Goal: Check status: Check status

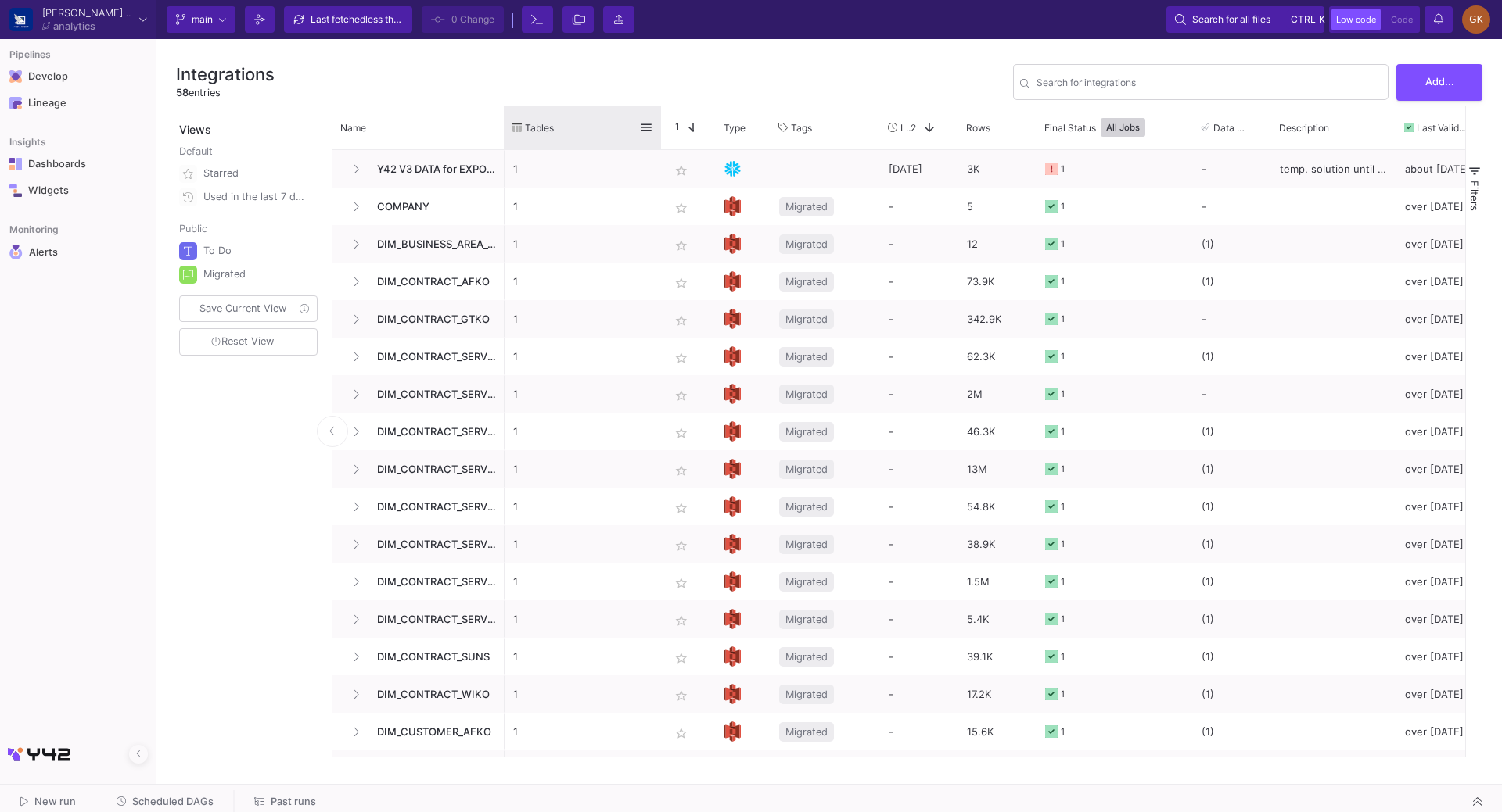
click at [505, 111] on div "Name Tables Star 1 Type" at bounding box center [899, 128] width 1133 height 44
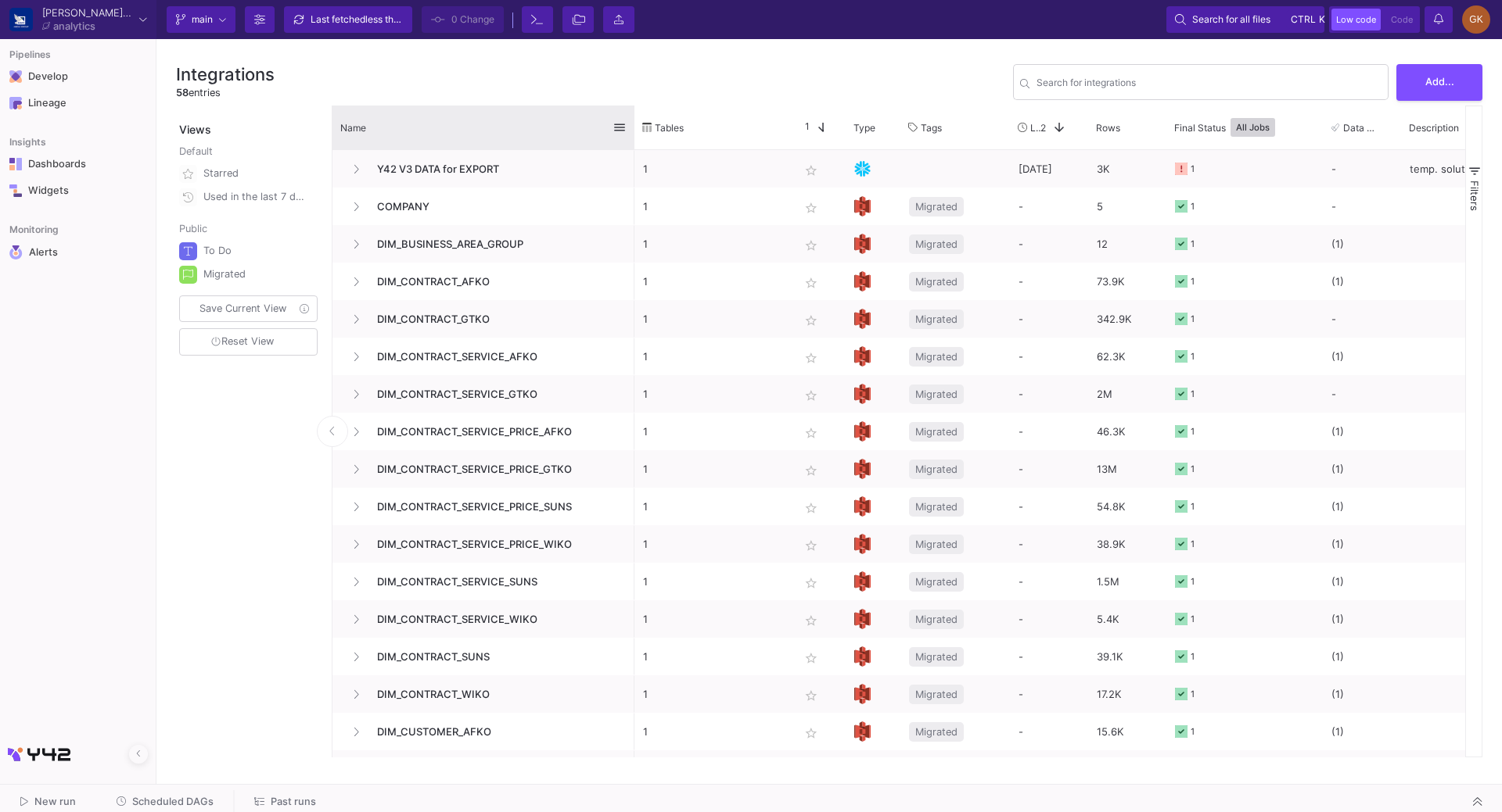
drag, startPoint x: 501, startPoint y: 117, endPoint x: 631, endPoint y: 128, distance: 130.5
click at [631, 128] on div at bounding box center [634, 127] width 6 height 43
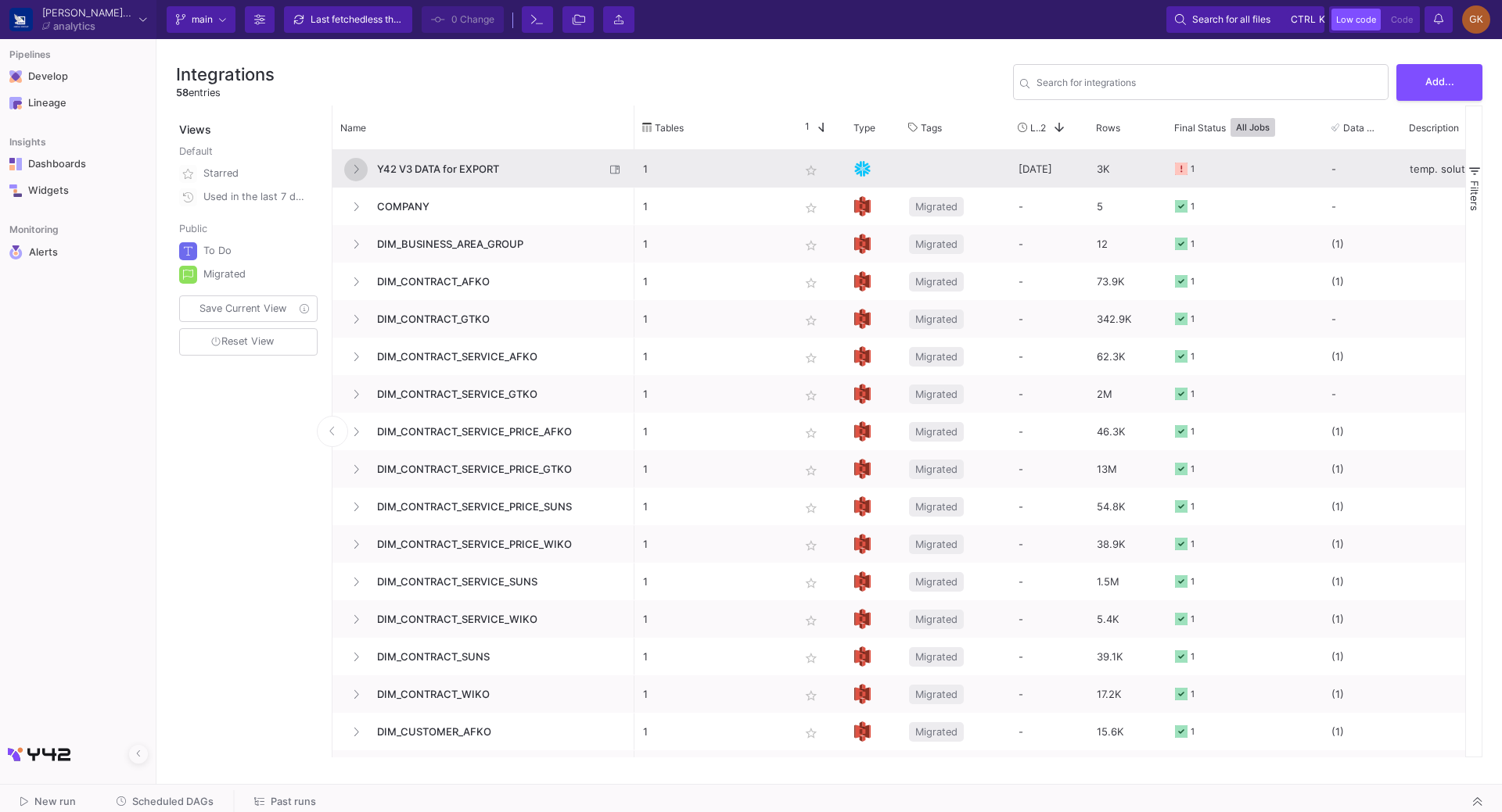
click at [362, 169] on button at bounding box center [356, 170] width 24 height 24
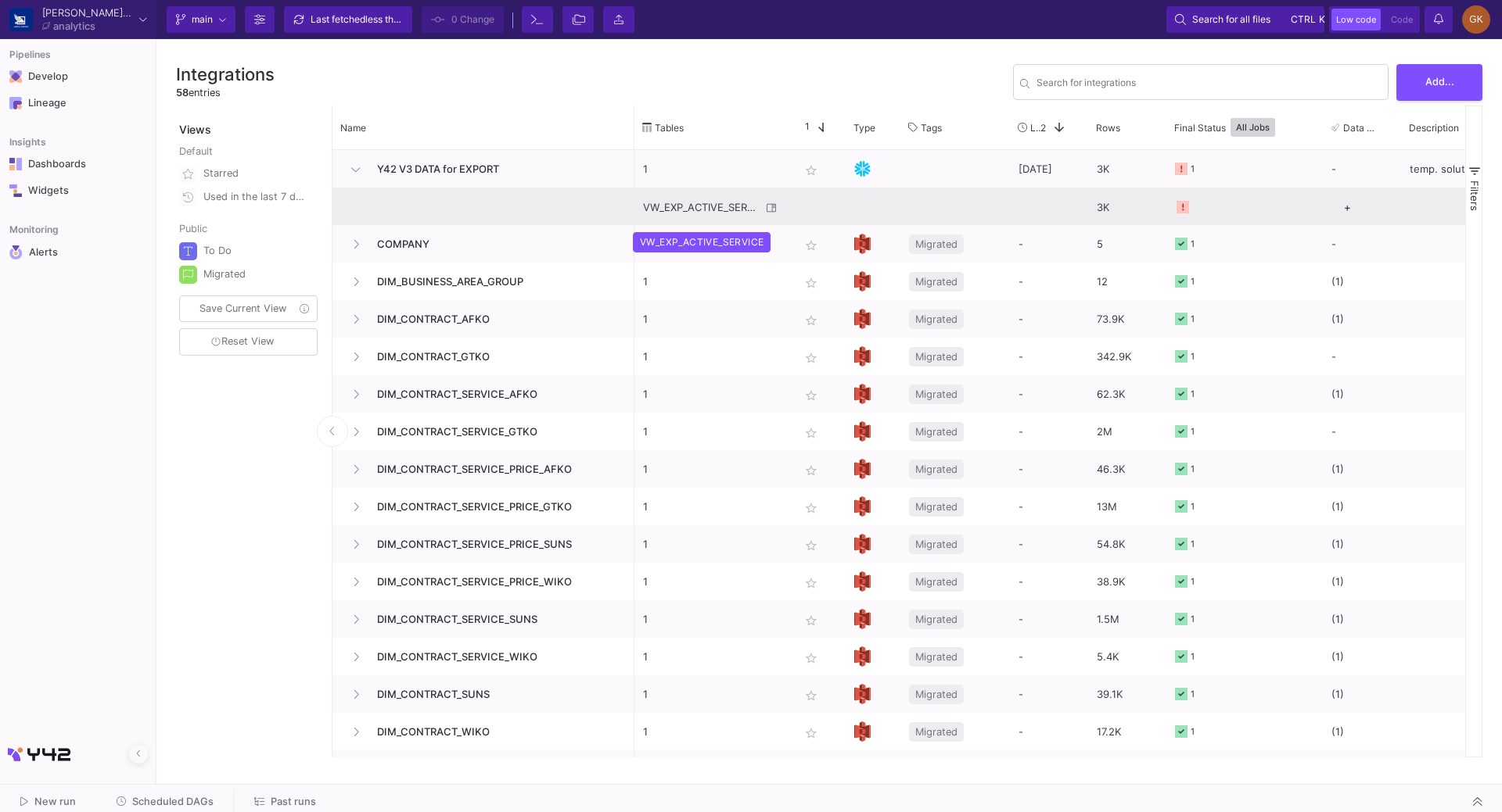
click at [703, 212] on div "VW_EXP_ACTIVE_SERVICE" at bounding box center [702, 207] width 118 height 37
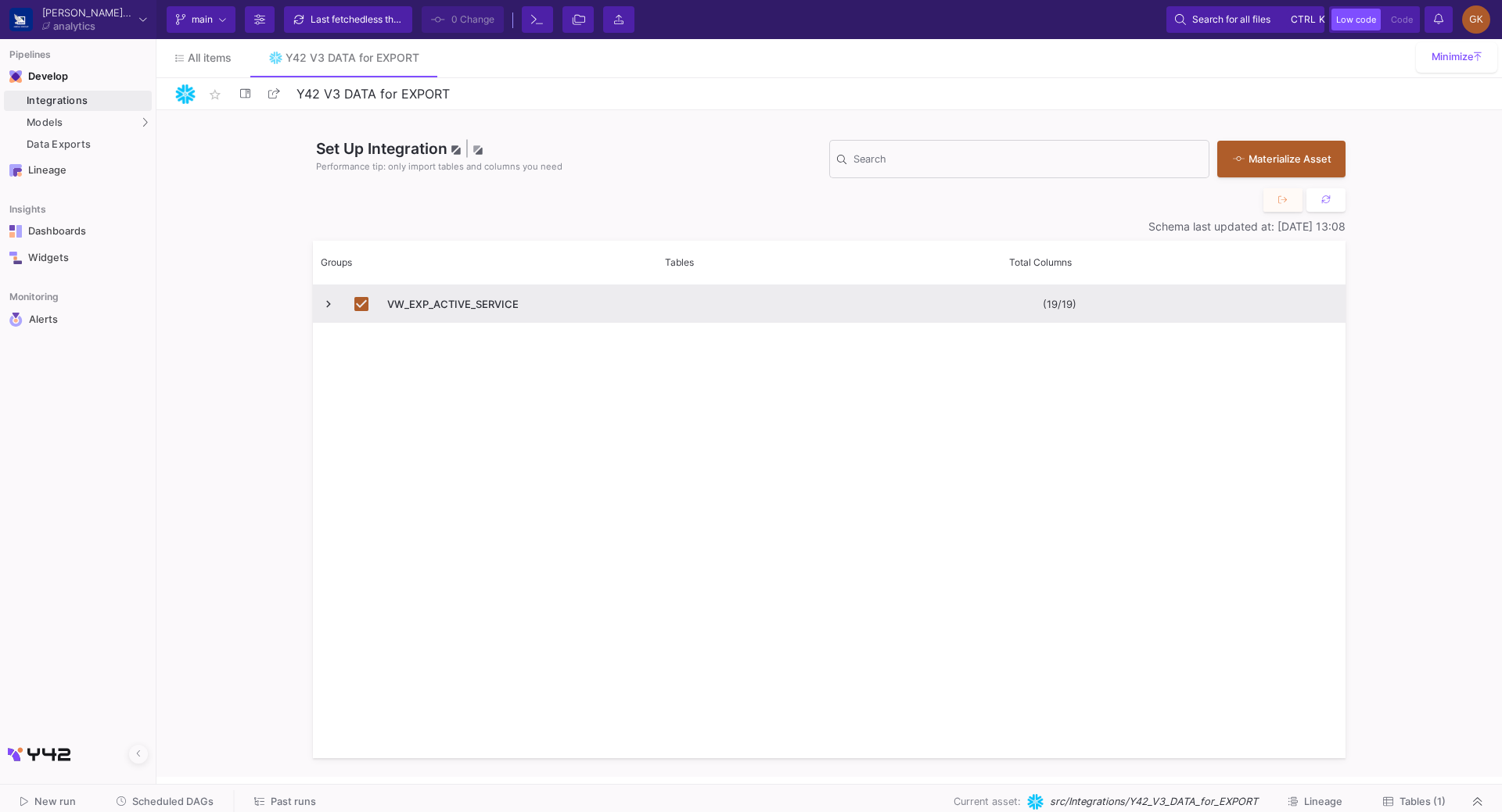
click at [63, 102] on div "Integrations" at bounding box center [87, 100] width 122 height 13
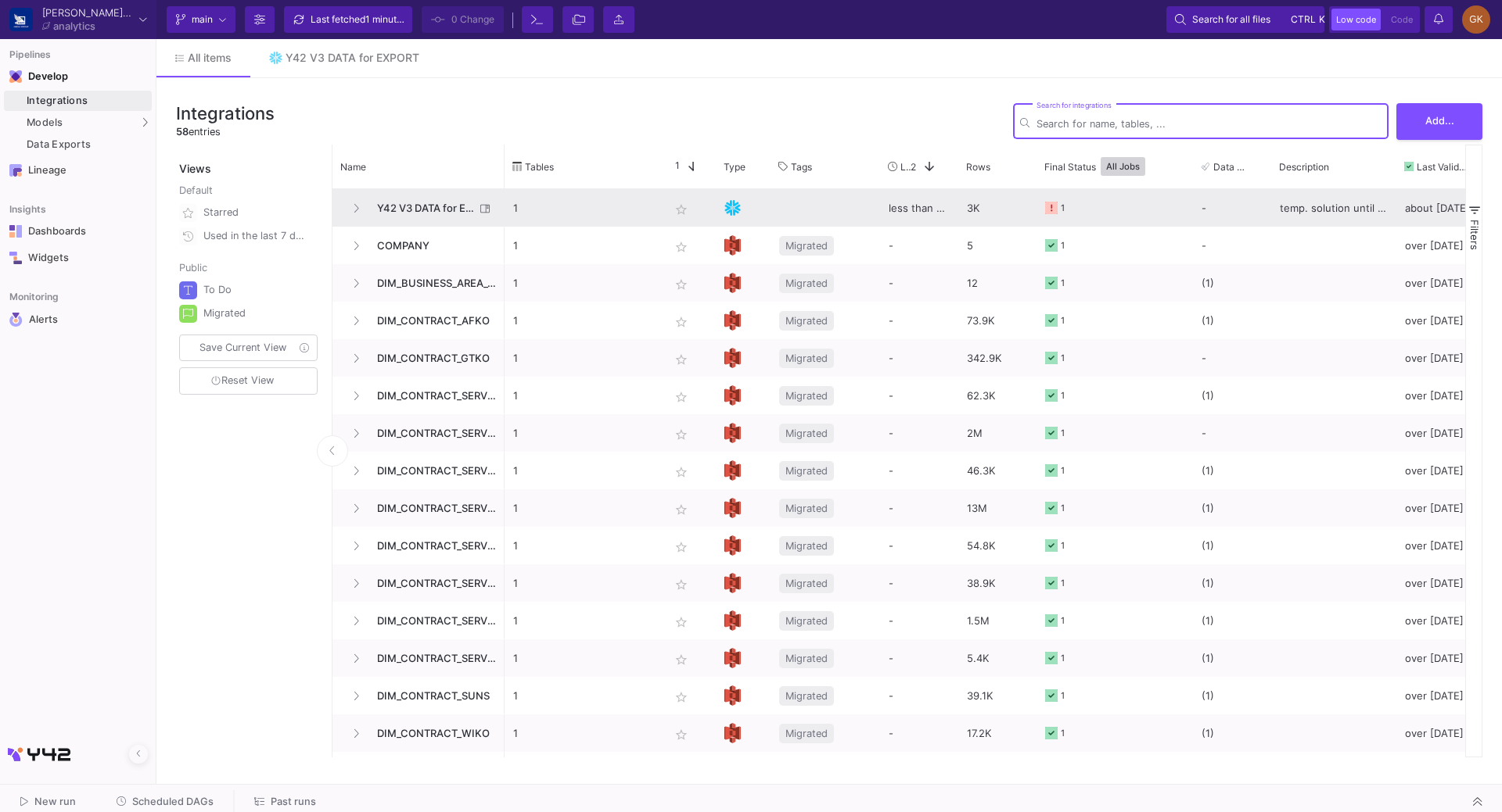
click at [1053, 207] on icon at bounding box center [1051, 207] width 13 height 13
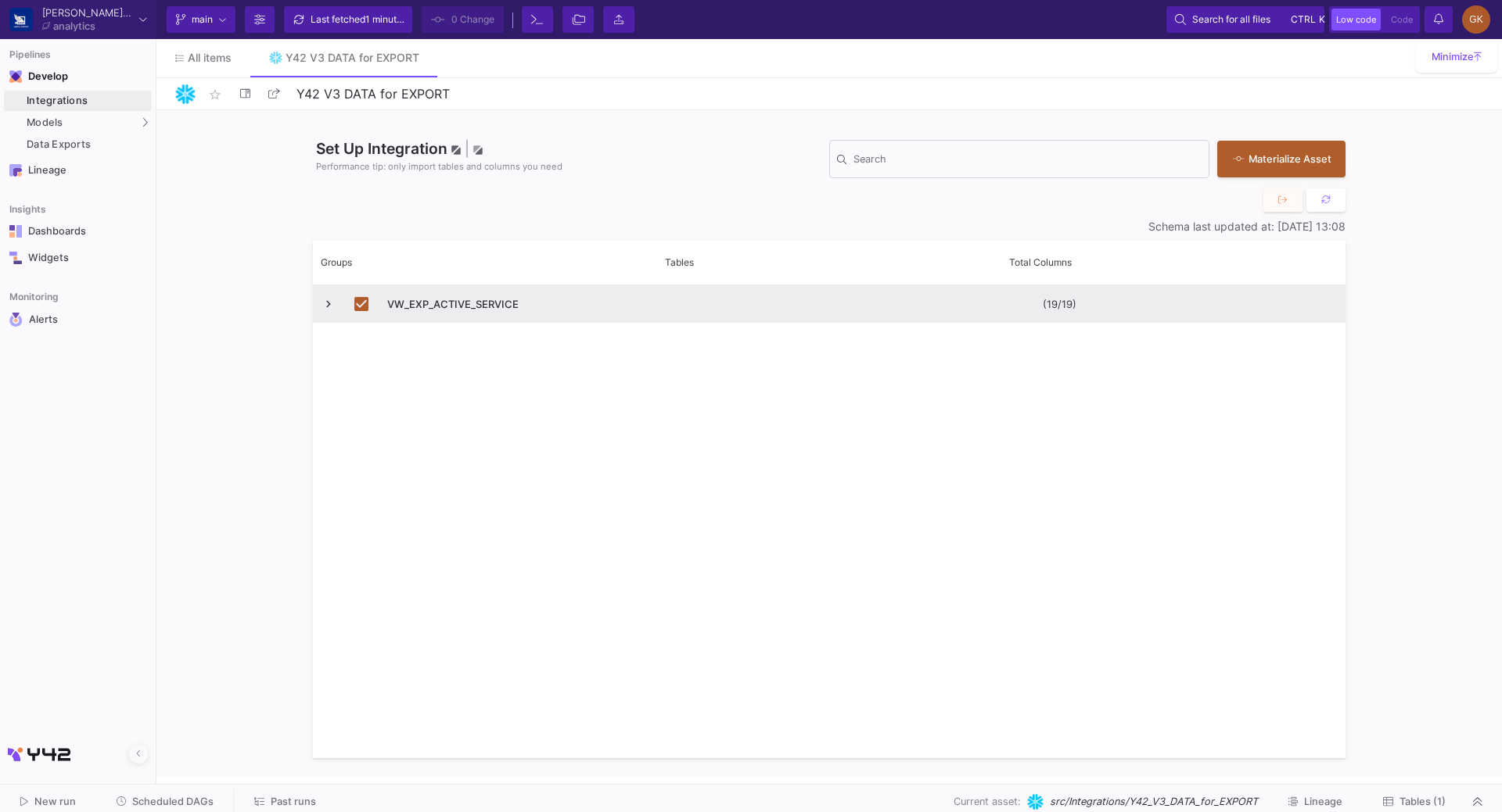
click at [53, 96] on div "Integrations" at bounding box center [87, 100] width 122 height 13
